Goal: Find specific page/section

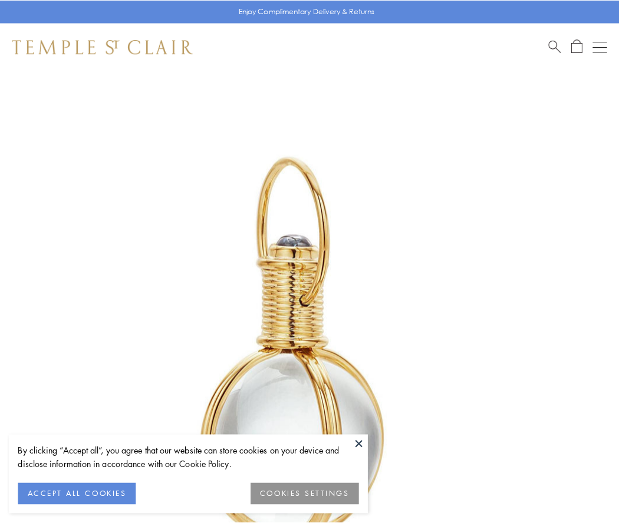
scroll to position [307, 0]
